Goal: Navigation & Orientation: Find specific page/section

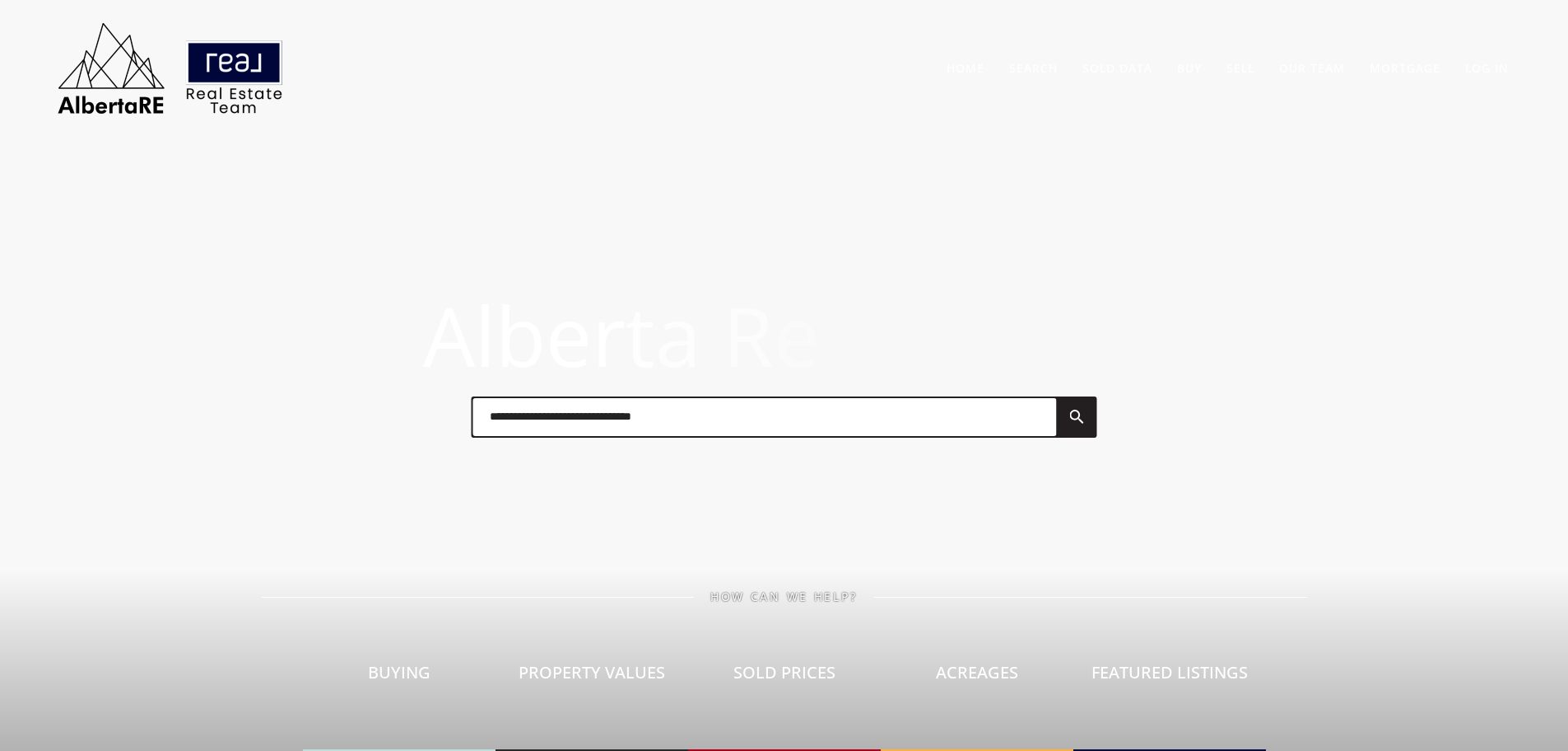
click at [796, 382] on div at bounding box center [784, 416] width 659 height 82
click at [803, 418] on input "text" at bounding box center [765, 417] width 584 height 38
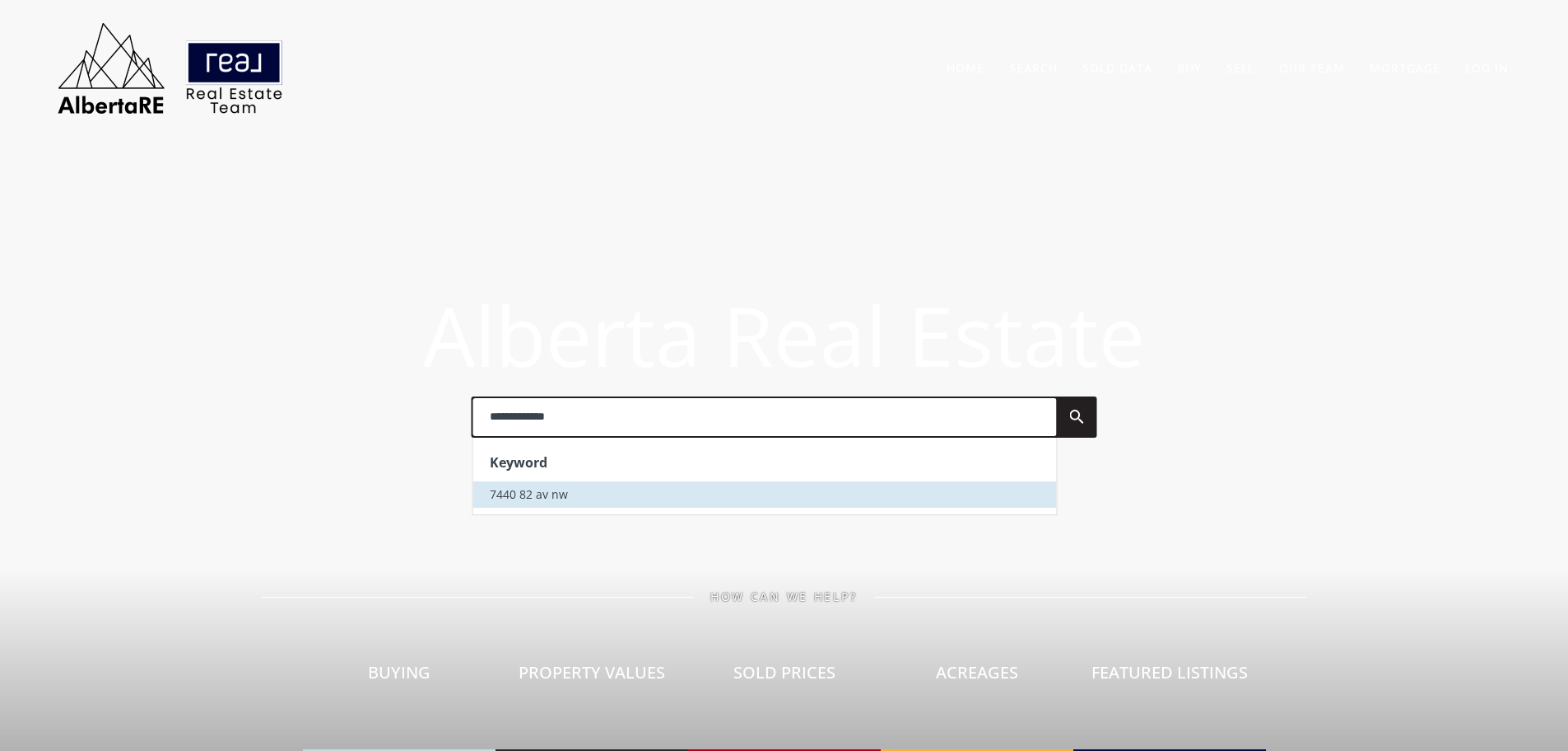
type input "**********"
click at [562, 496] on span "7440 82 av nw" at bounding box center [529, 493] width 78 height 16
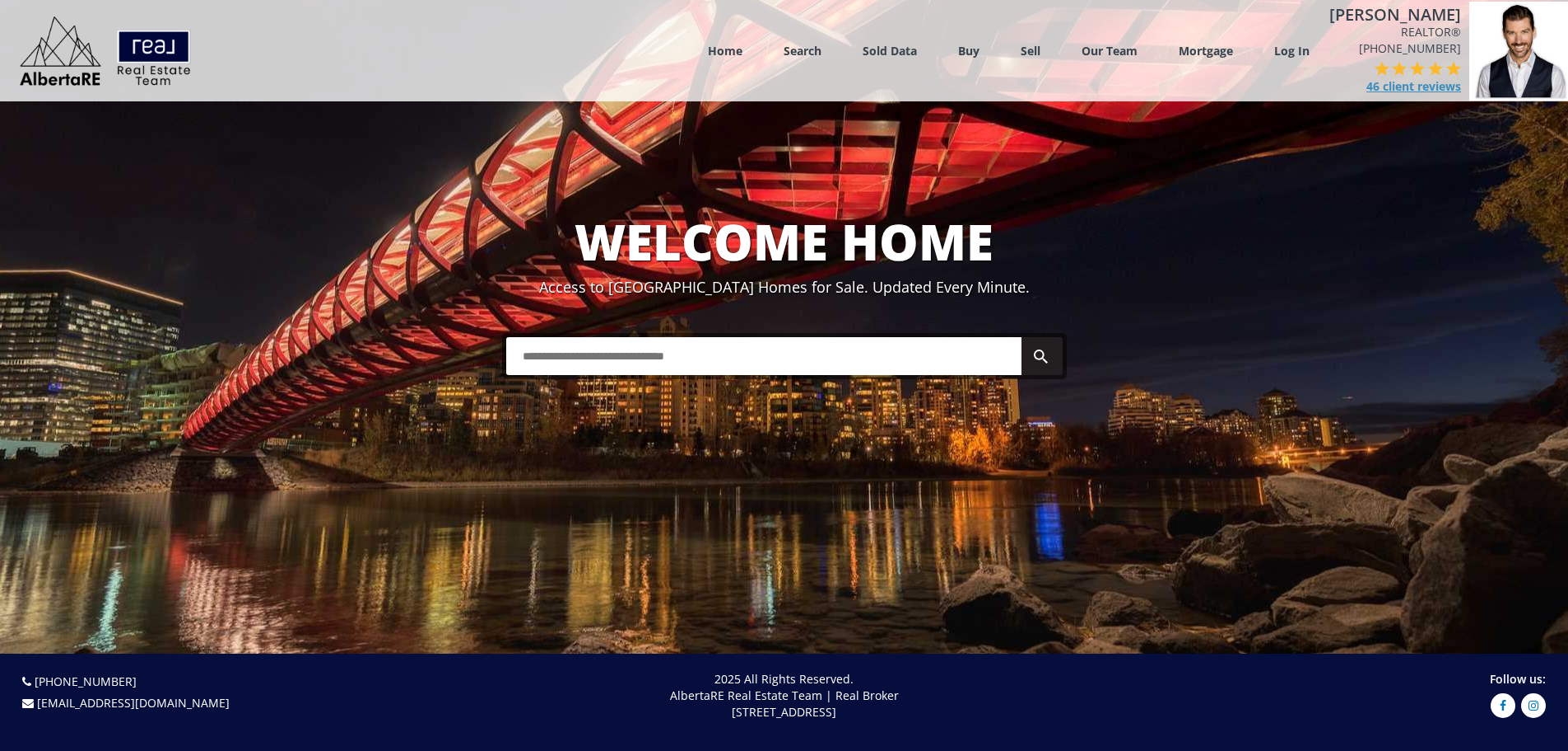
click at [1414, 89] on span "46 client reviews" at bounding box center [1414, 86] width 94 height 16
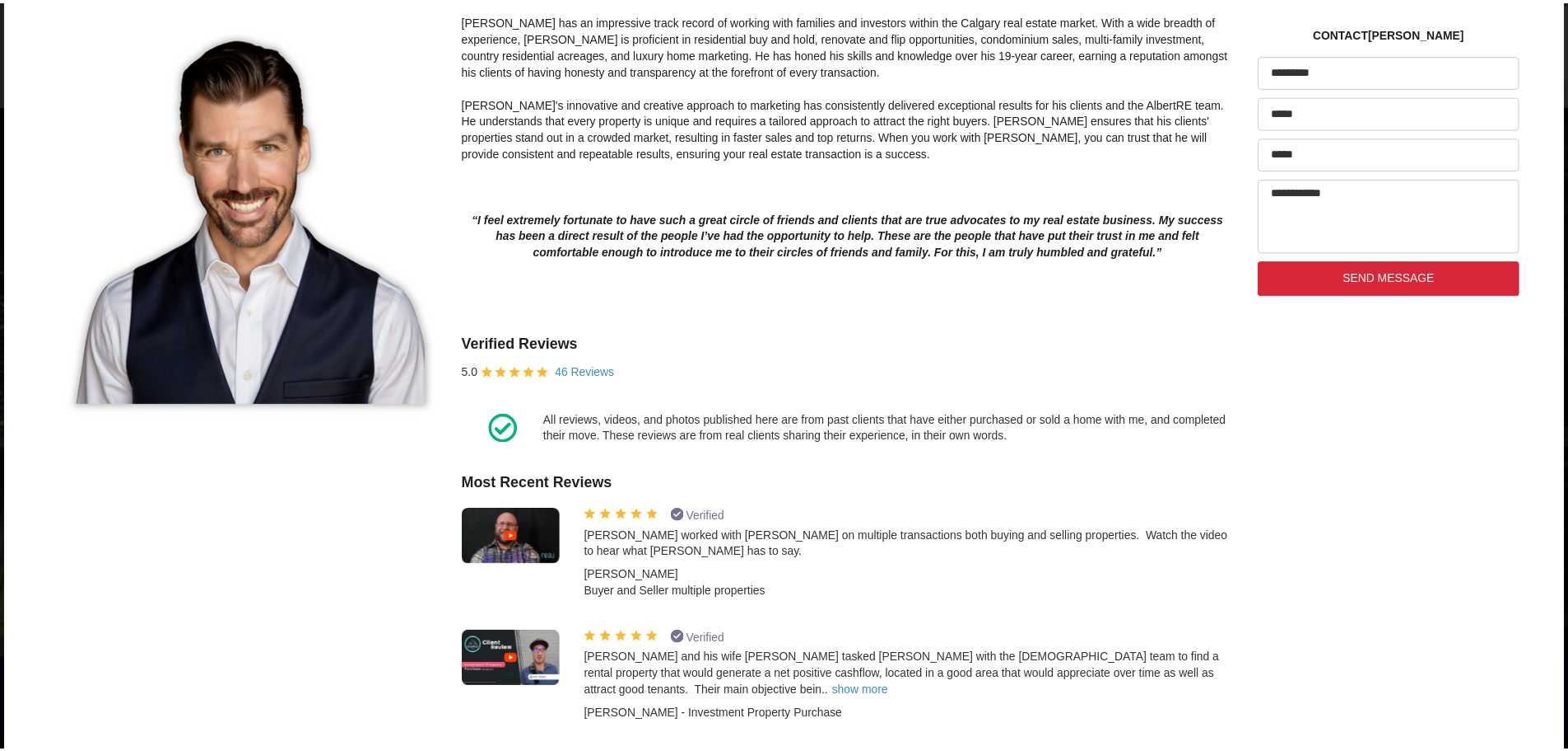
scroll to position [412, 0]
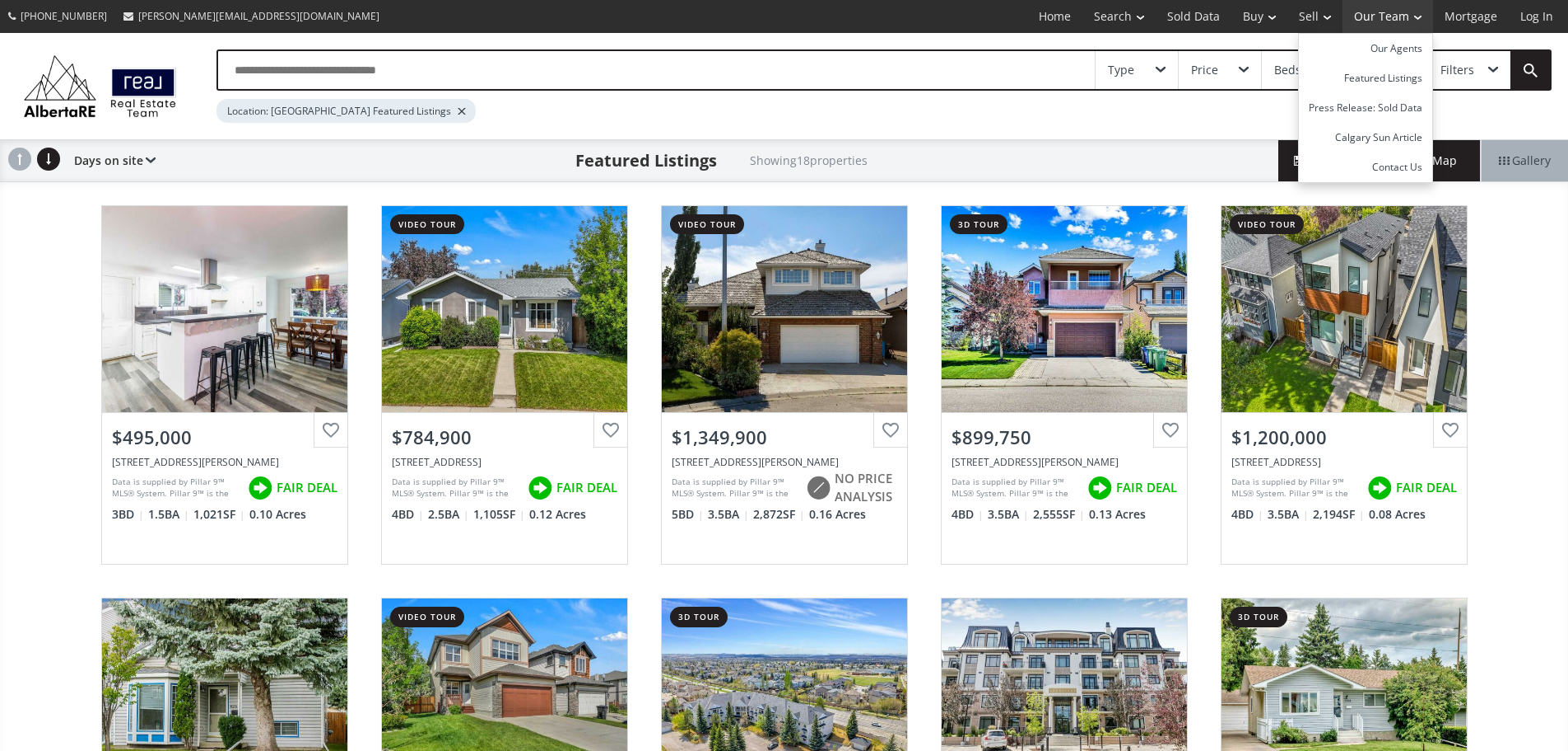
click at [1385, 10] on link "Our Team" at bounding box center [1388, 16] width 91 height 33
click at [1398, 43] on link "Our Agents" at bounding box center [1365, 48] width 133 height 29
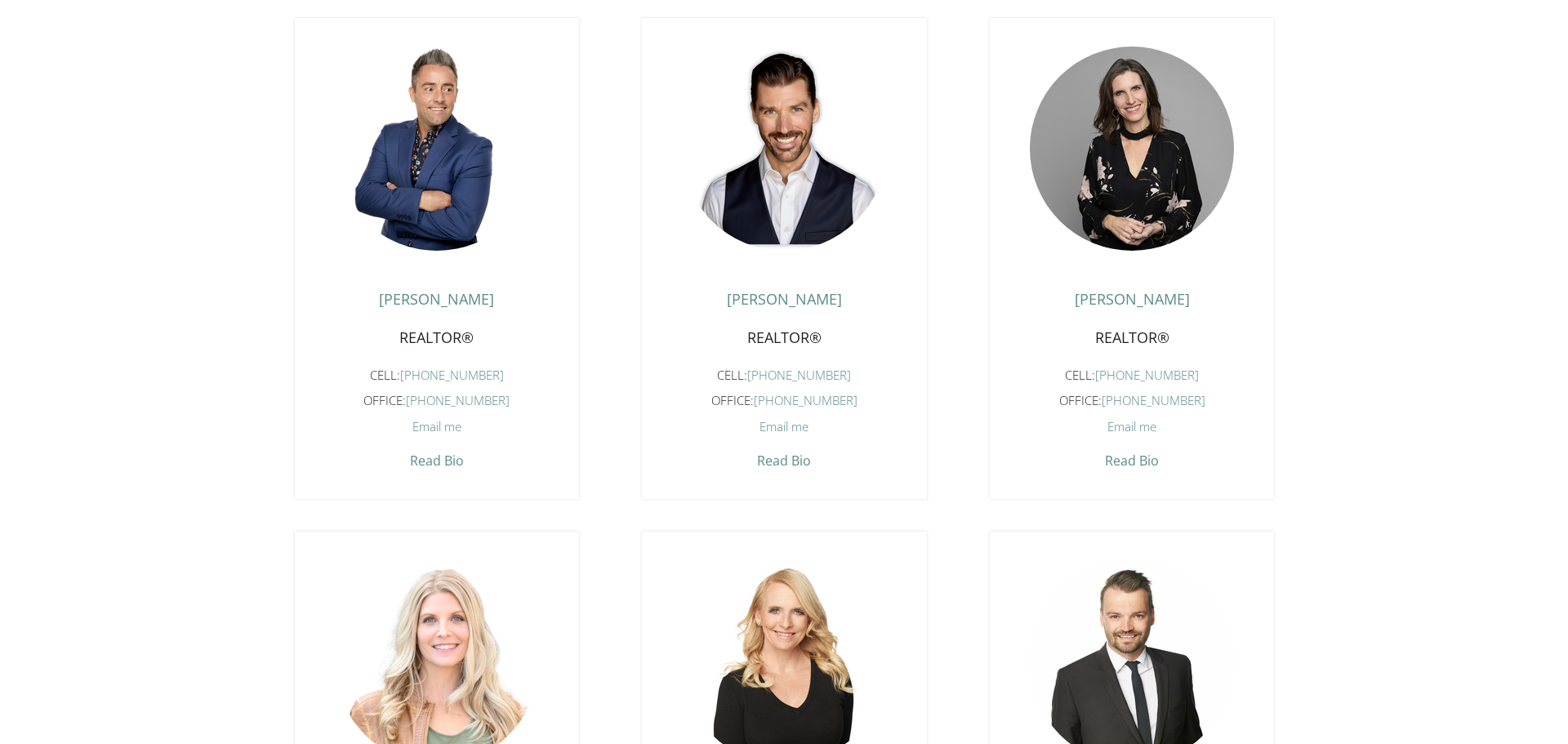
scroll to position [1632, 0]
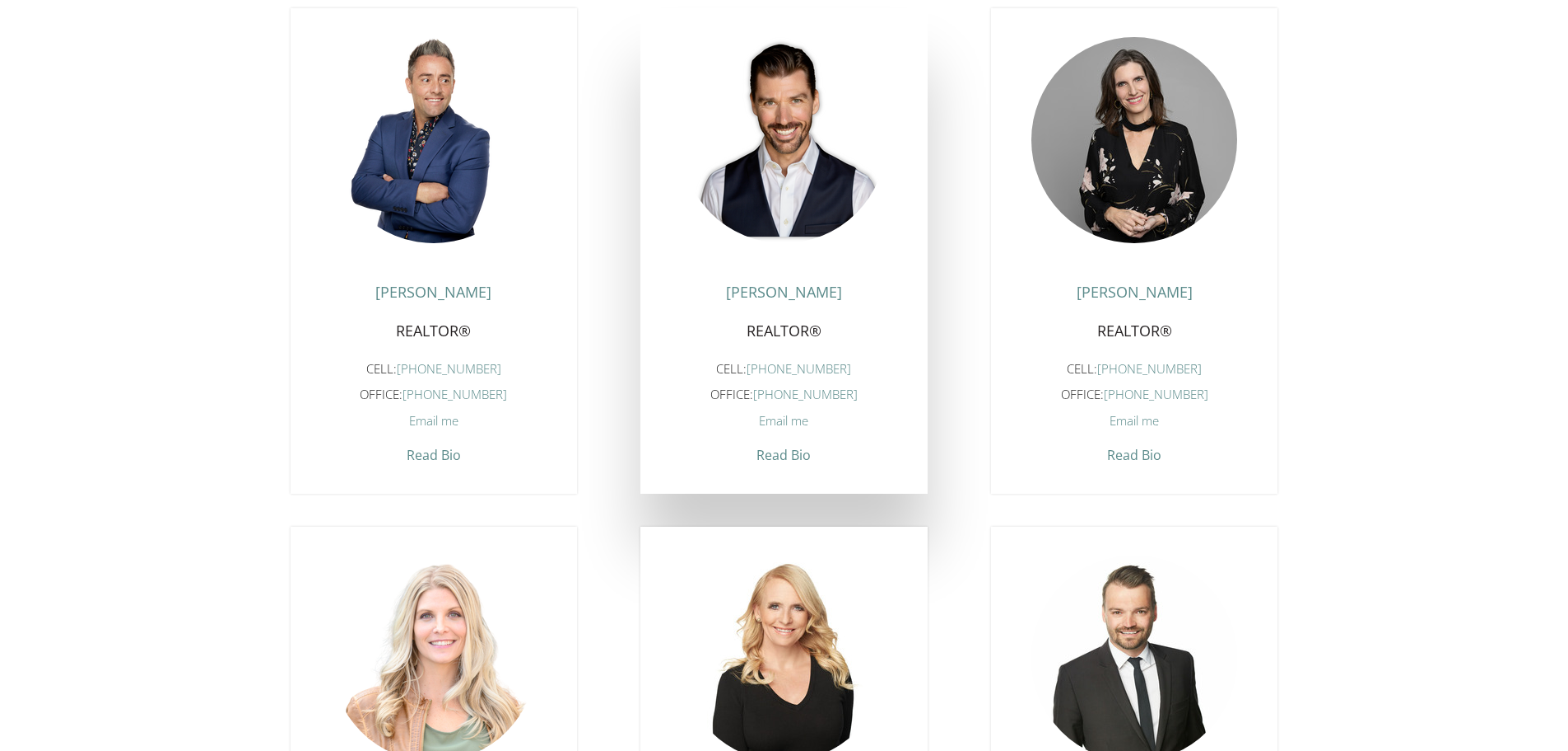
click at [767, 464] on span "Read Bio" at bounding box center [784, 451] width 55 height 26
